Goal: Task Accomplishment & Management: Use online tool/utility

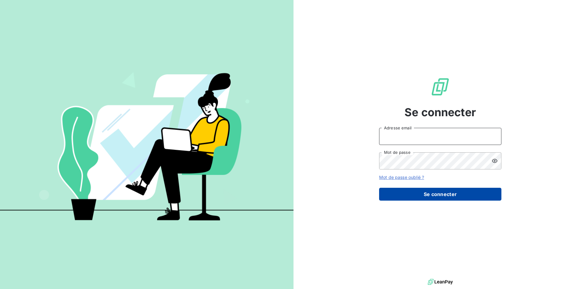
type input "[EMAIL_ADDRESS][DOMAIN_NAME]"
click at [436, 199] on button "Se connecter" at bounding box center [440, 194] width 122 height 13
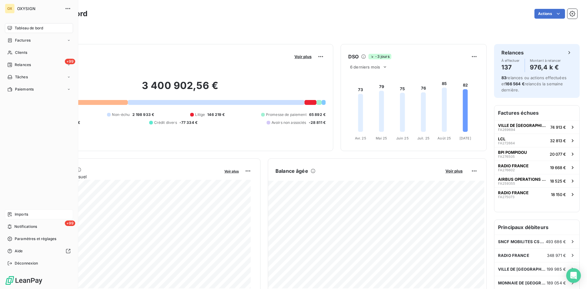
click at [20, 212] on span "Imports" at bounding box center [21, 215] width 13 height 6
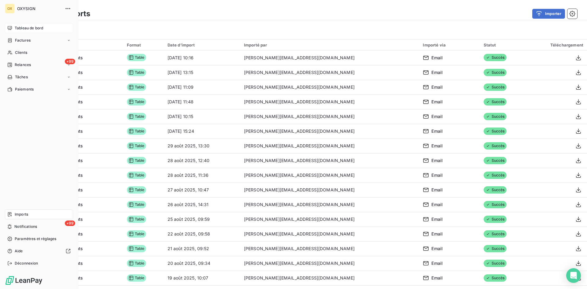
click at [28, 27] on span "Tableau de bord" at bounding box center [29, 28] width 28 height 6
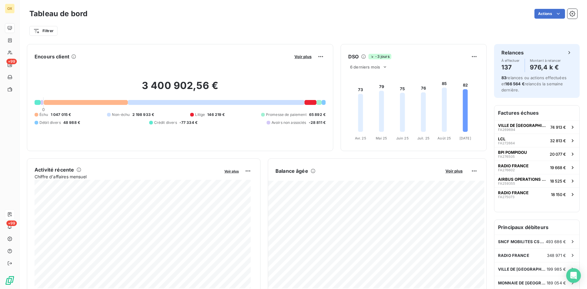
click at [214, 31] on div "Filtrer" at bounding box center [303, 31] width 548 height 12
click at [202, 25] on div "Filtrer" at bounding box center [303, 31] width 548 height 12
click at [195, 23] on div "Filtrer" at bounding box center [303, 28] width 548 height 17
click at [185, 21] on div "Filtrer" at bounding box center [303, 28] width 548 height 17
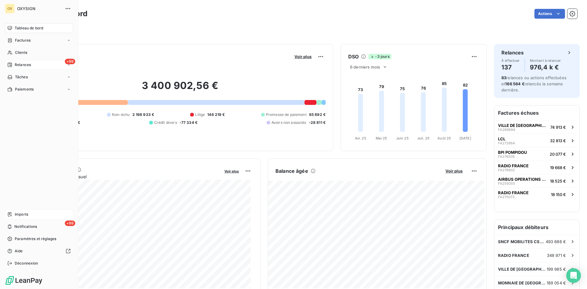
click at [25, 66] on span "Relances" at bounding box center [23, 65] width 16 height 6
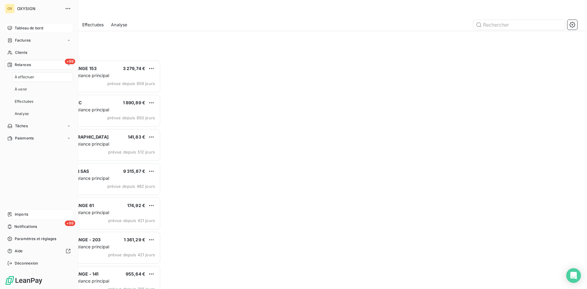
scroll to position [225, 127]
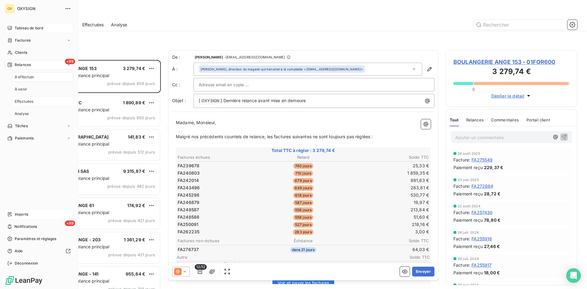
click at [26, 102] on span "Effectuées" at bounding box center [24, 102] width 19 height 6
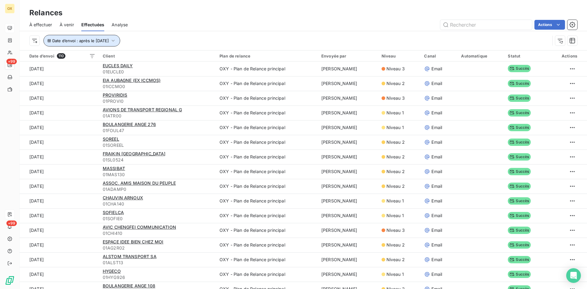
click at [109, 42] on span "Date d’envoi : après le [DATE]" at bounding box center [80, 40] width 57 height 5
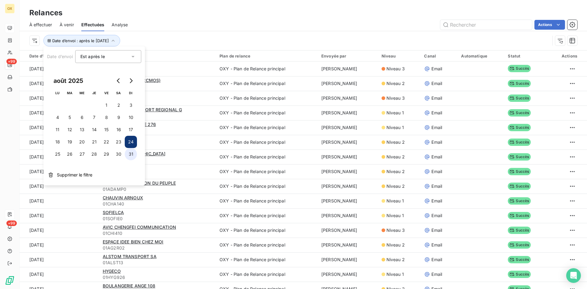
click at [130, 155] on button "31" at bounding box center [131, 154] width 12 height 12
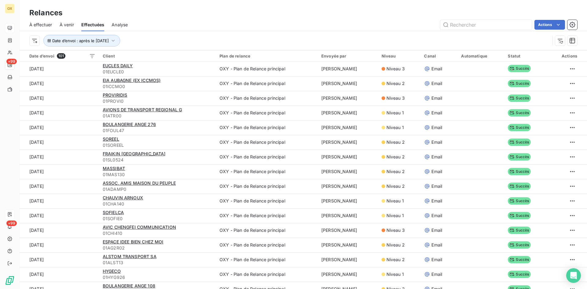
click at [173, 39] on div "Date d’envoi : après le [DATE]" at bounding box center [289, 41] width 521 height 12
click at [555, 25] on html "OX +99 +99 Relances À effectuer À venir Effectuées Analyse Actions Date d’envoi…" at bounding box center [293, 144] width 587 height 289
click at [225, 38] on html "OX +99 +99 Relances À effectuer À venir Effectuées Analyse Actions Exporter les…" at bounding box center [293, 144] width 587 height 289
click at [510, 39] on div "Exporter les relances (101 relances)" at bounding box center [519, 38] width 86 height 10
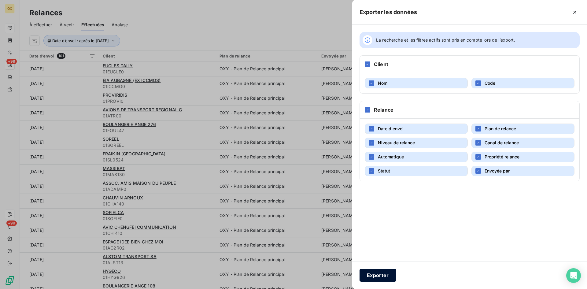
click at [373, 279] on button "Exporter" at bounding box center [378, 275] width 37 height 13
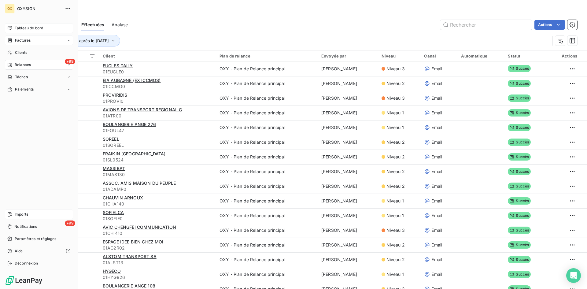
click at [29, 39] on span "Factures" at bounding box center [23, 41] width 16 height 6
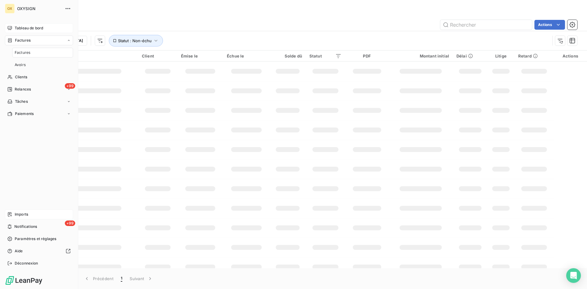
click at [29, 52] on span "Factures" at bounding box center [23, 53] width 16 height 6
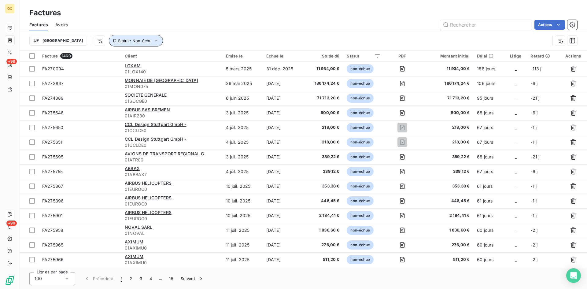
click at [128, 41] on button "Statut : Non-échu" at bounding box center [136, 41] width 54 height 12
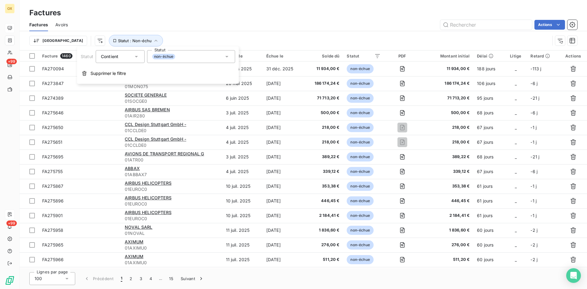
click at [226, 58] on icon at bounding box center [227, 57] width 6 height 6
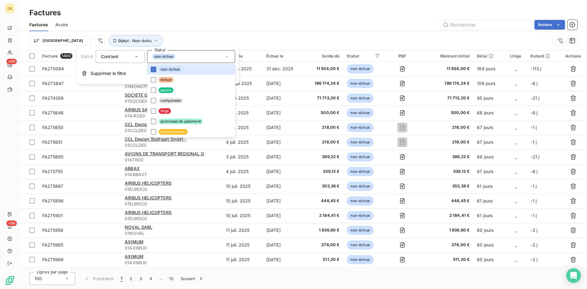
click at [240, 38] on div "Trier Statut : Non-échu" at bounding box center [289, 41] width 521 height 12
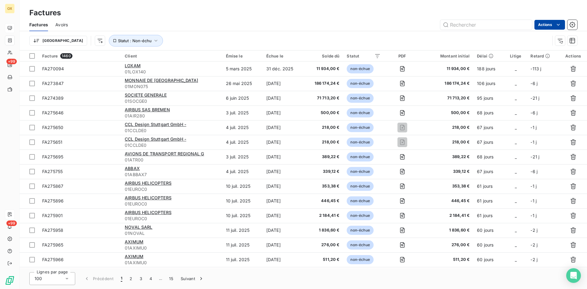
click at [542, 27] on html "OX +99 +99 Factures Factures Avoirs Actions Trier Statut : Non-échu Facture 146…" at bounding box center [293, 144] width 587 height 289
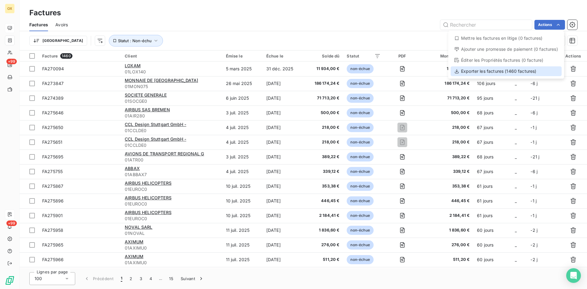
click at [496, 68] on div "Exporter les factures (1460 factures)" at bounding box center [506, 71] width 111 height 10
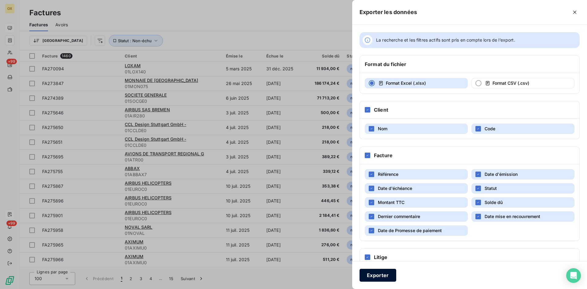
click at [386, 274] on button "Exporter" at bounding box center [378, 275] width 37 height 13
